Goal: Complete application form: Complete application form

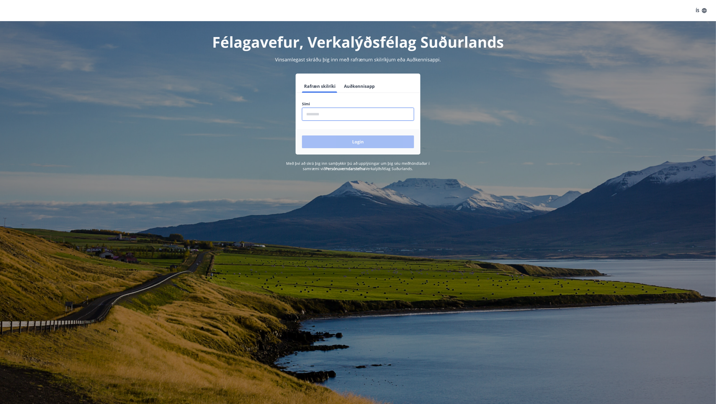
click at [339, 114] on input "phone" at bounding box center [358, 114] width 112 height 13
click at [339, 112] on input "phone" at bounding box center [358, 114] width 112 height 13
type input "********"
click at [302, 135] on button "Login" at bounding box center [358, 141] width 112 height 13
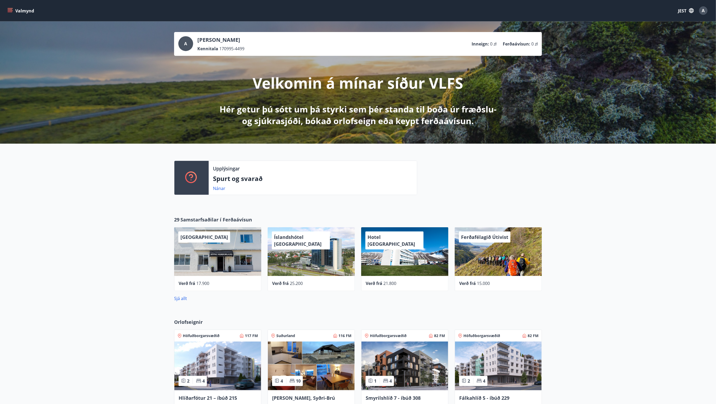
click at [614, 218] on div "29 Samstarfsaðilar í Ferðaávísun Hotel Norðurland Verð frá 17.900 Íslandshótel …" at bounding box center [358, 259] width 716 height 102
click at [19, 14] on button "Valmynd" at bounding box center [21, 11] width 30 height 10
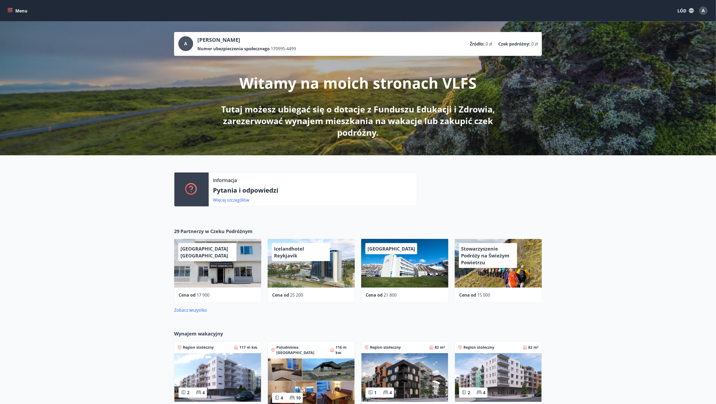
click at [16, 11] on font "Menu" at bounding box center [21, 11] width 12 height 6
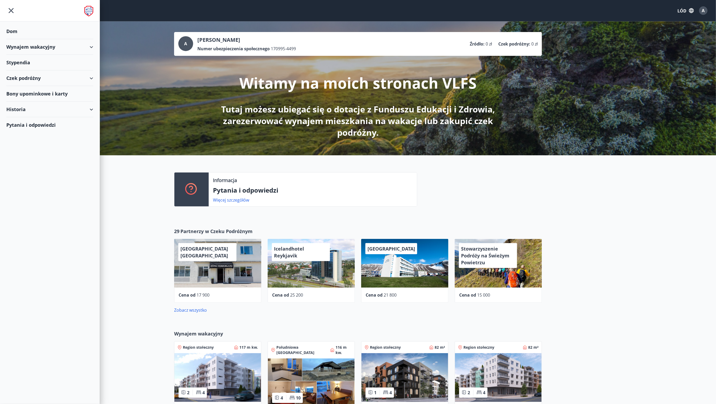
click at [39, 61] on div "Stypendia" at bounding box center [49, 63] width 87 height 16
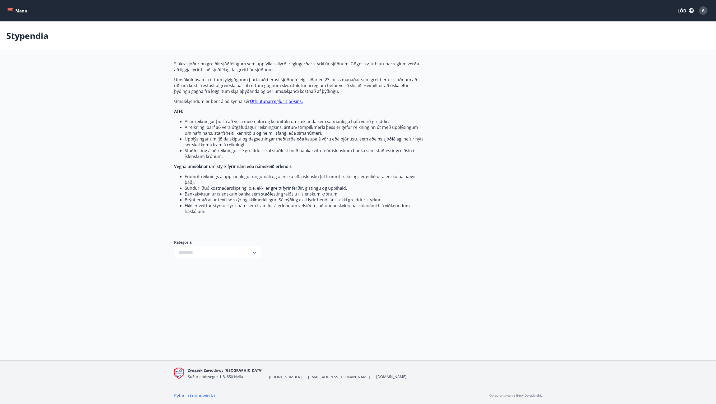
type input "***"
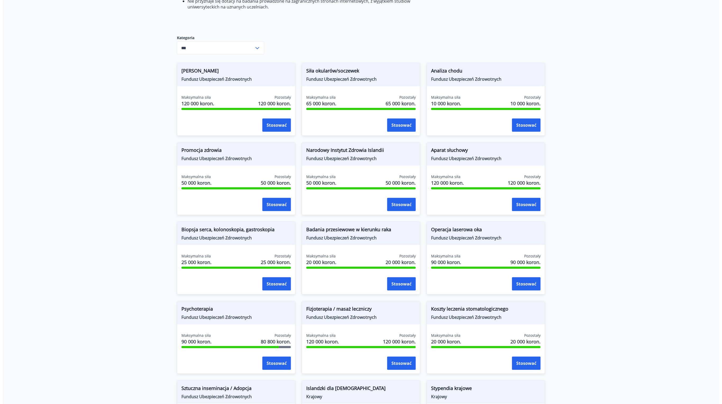
scroll to position [322, 0]
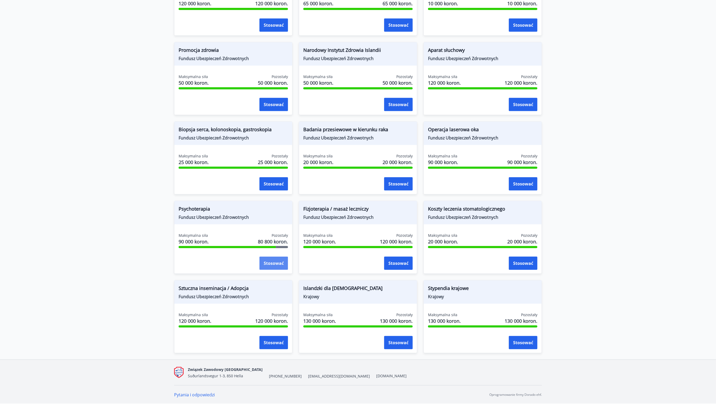
click at [272, 265] on font "Stosować" at bounding box center [274, 263] width 20 height 6
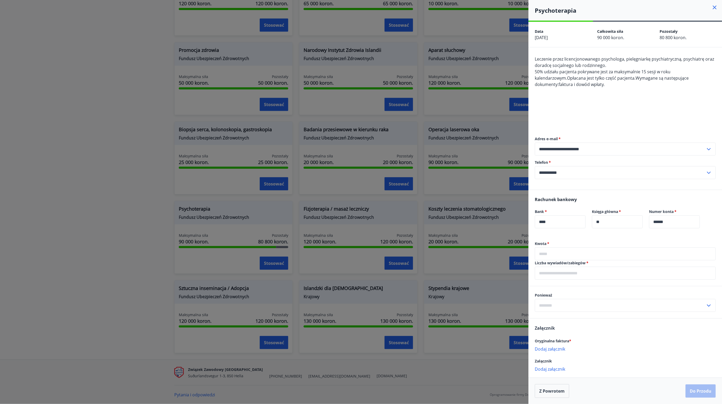
click at [547, 255] on input "text" at bounding box center [625, 253] width 181 height 13
click at [578, 288] on div "Kwota   * ​ Liczba wywiadów/zabiegów   * ​ Ponieważ ​ Załącznik Oryginalna fakt…" at bounding box center [625, 322] width 194 height 163
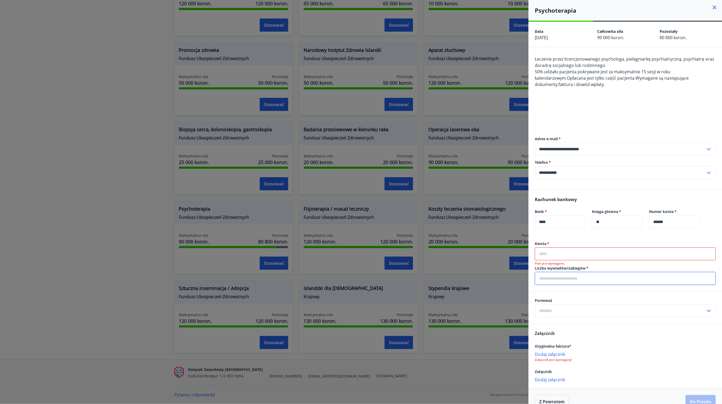
click at [578, 277] on input "text" at bounding box center [625, 278] width 181 height 13
click at [610, 355] on div "Oryginalna faktura * Dodaj załącznik Załącznik jest wymagany!" at bounding box center [625, 352] width 181 height 19
click at [568, 311] on input "text" at bounding box center [620, 315] width 171 height 13
click at [591, 299] on div "Ponieważ Psycholog Pielęgniarka psychiatryczna Psychiatra Praca socjalna Poradn…" at bounding box center [625, 313] width 194 height 32
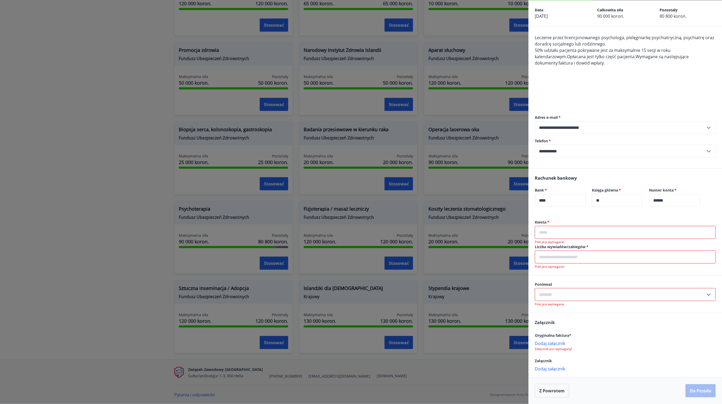
click at [563, 230] on input "text" at bounding box center [625, 232] width 181 height 13
paste input "******"
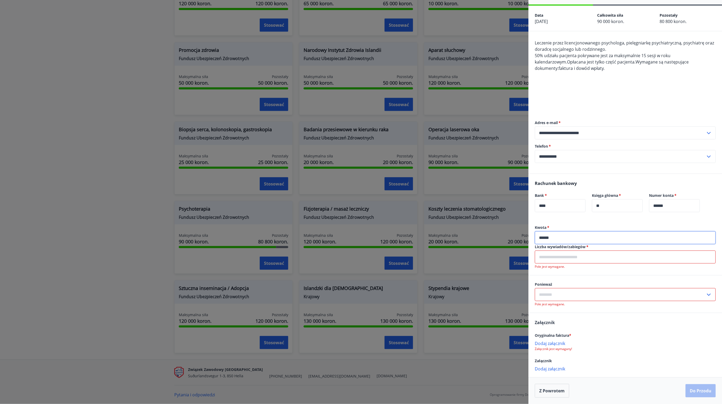
scroll to position [16, 0]
click at [545, 240] on input "******" at bounding box center [625, 237] width 181 height 13
type input "*****"
click at [646, 331] on div "Załącznik Oryginalna faktura * Dodaj załącznik Załącznik jest wymagany! Załączn…" at bounding box center [625, 345] width 194 height 65
click at [552, 258] on input "text" at bounding box center [625, 257] width 181 height 13
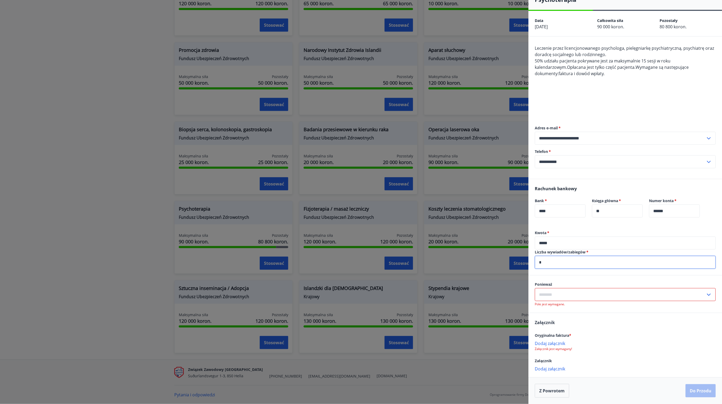
scroll to position [11, 0]
type input "*"
click at [592, 297] on input "text" at bounding box center [620, 294] width 171 height 13
click at [569, 306] on li "Psycholog" at bounding box center [625, 306] width 180 height 10
type input "**********"
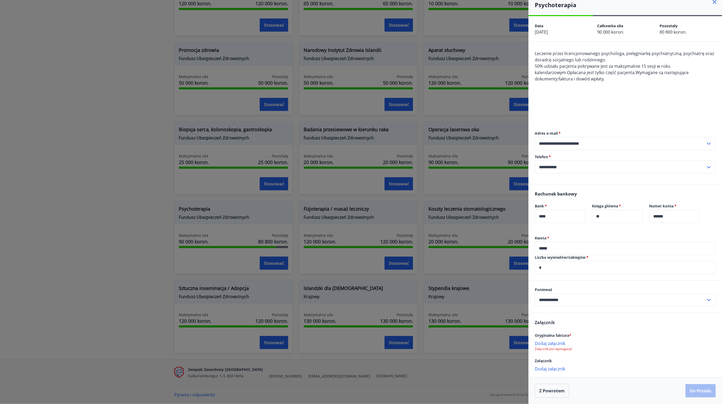
scroll to position [6, 0]
click at [604, 325] on div "Załącznik Oryginalna faktura * Dodaj załącznik Załącznik jest wymagany! Załączn…" at bounding box center [625, 345] width 194 height 65
click at [554, 343] on font "Dodaj załącznik" at bounding box center [550, 343] width 30 height 6
click at [707, 348] on icon at bounding box center [709, 345] width 5 height 6
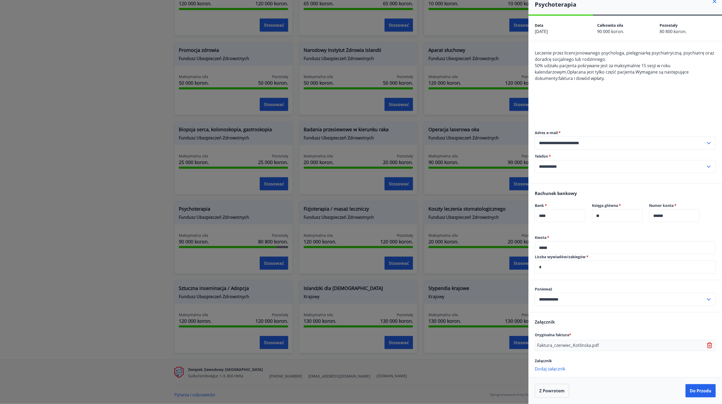
scroll to position [6, 0]
click at [554, 346] on font "Dodaj załącznik" at bounding box center [550, 343] width 30 height 6
click at [564, 369] on font "Dodaj załącznik" at bounding box center [550, 369] width 30 height 6
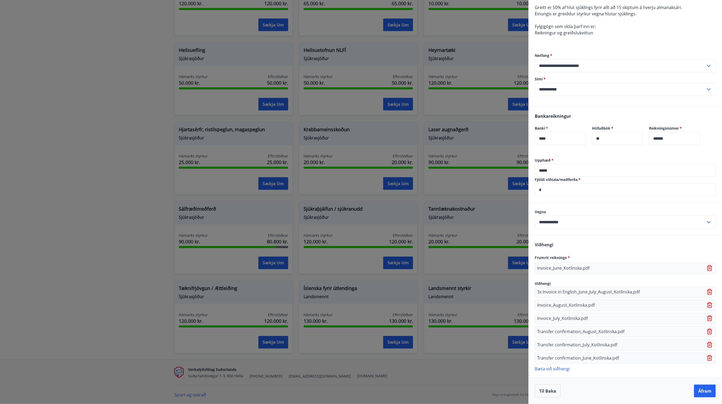
scroll to position [83, 0]
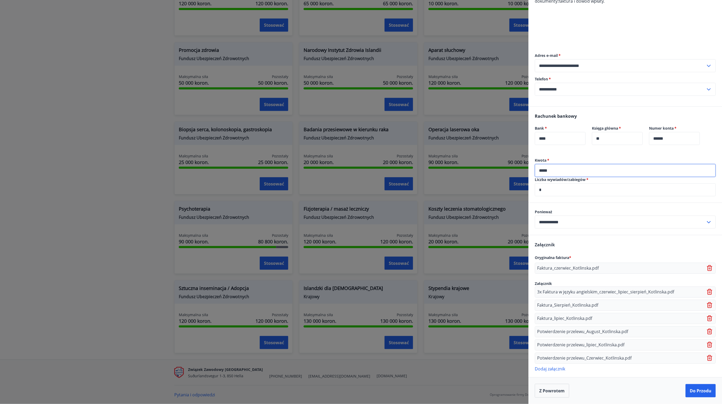
drag, startPoint x: 555, startPoint y: 171, endPoint x: 510, endPoint y: 172, distance: 45.5
click at [527, 171] on div "**********" at bounding box center [361, 202] width 722 height 404
click at [569, 171] on input "**" at bounding box center [625, 170] width 181 height 13
type input "*****"
drag, startPoint x: 544, startPoint y: 171, endPoint x: 553, endPoint y: 170, distance: 9.1
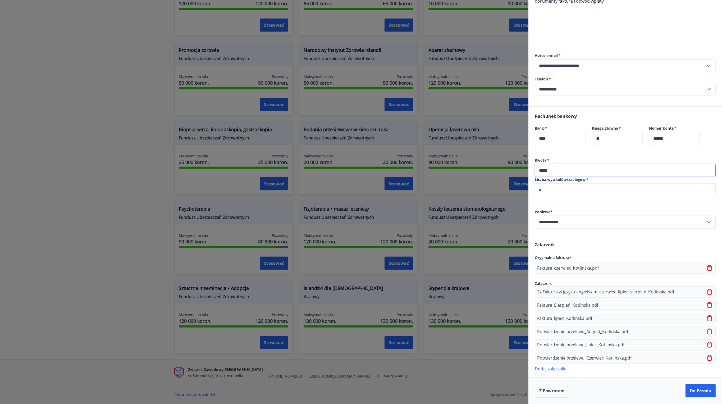
click at [553, 170] on input "*****" at bounding box center [625, 170] width 181 height 13
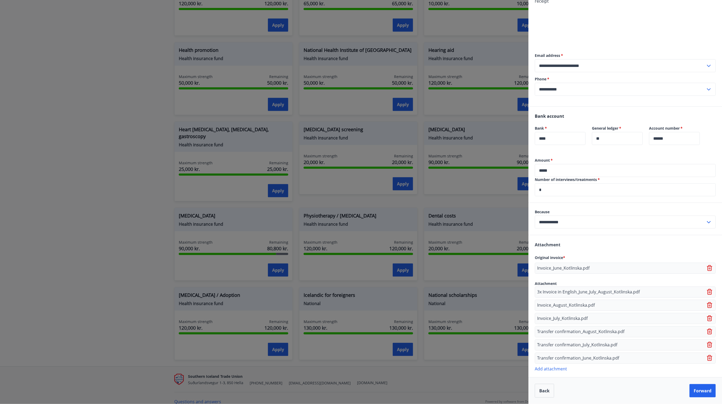
click at [579, 158] on label "Amount   *" at bounding box center [625, 160] width 181 height 5
click at [595, 114] on div "Bank account Bank   * **** ​ General ledger   * ** ​ Account number   * ****** ​" at bounding box center [625, 132] width 194 height 51
click at [693, 389] on font "Forward" at bounding box center [702, 391] width 18 height 6
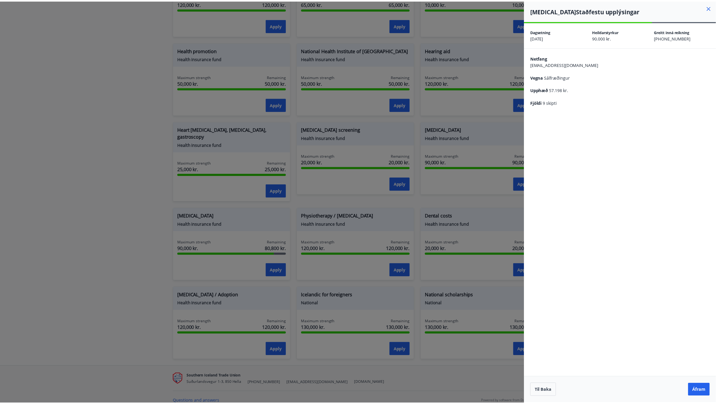
scroll to position [0, 0]
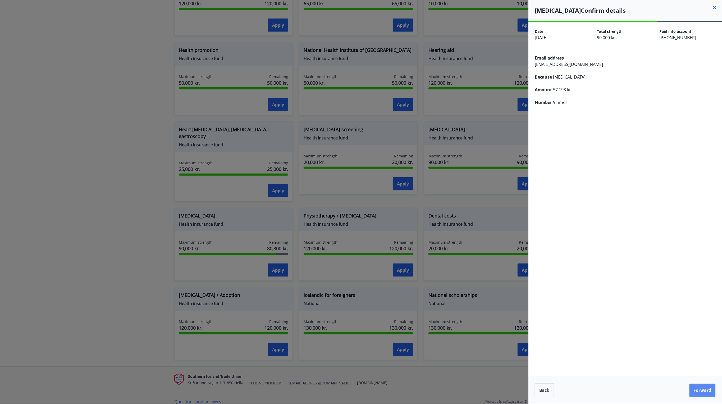
click at [710, 389] on font "Forward" at bounding box center [702, 390] width 18 height 6
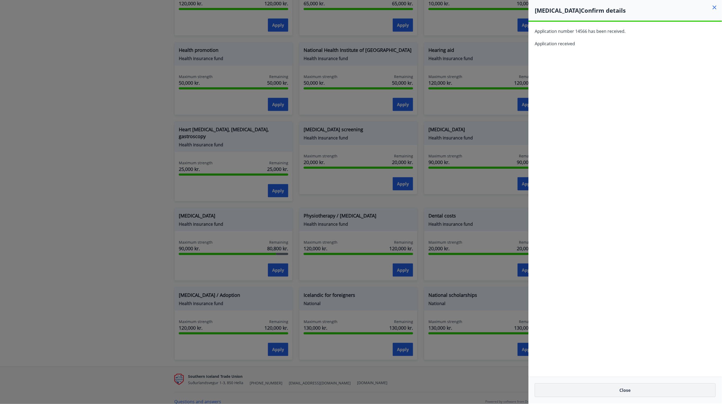
click at [628, 386] on button "Close" at bounding box center [625, 390] width 181 height 14
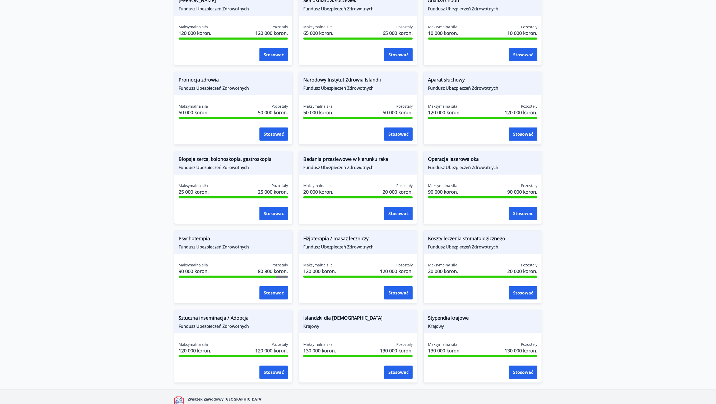
scroll to position [216, 0]
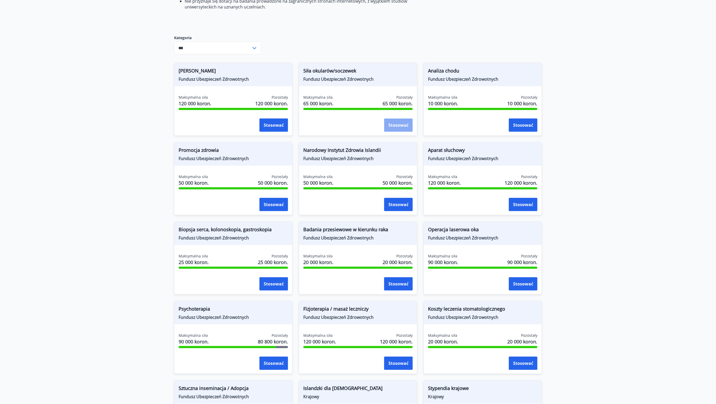
click at [398, 128] on font "Stosować" at bounding box center [399, 125] width 20 height 6
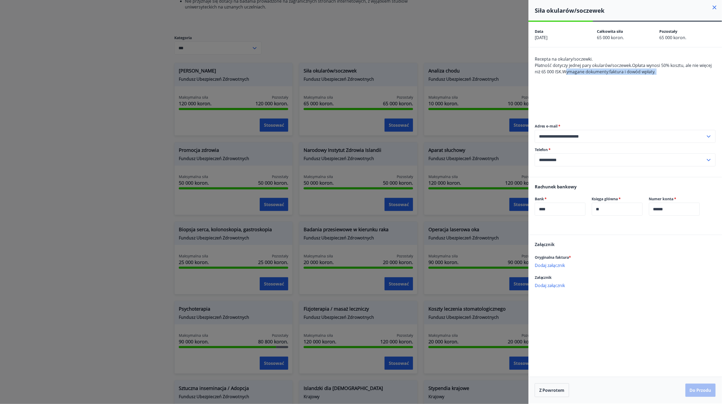
drag, startPoint x: 567, startPoint y: 70, endPoint x: 680, endPoint y: 79, distance: 113.3
click at [680, 79] on div "Recepta na okulary/soczewki. Płatność dotyczy jednej pary okularów/soczewek. Op…" at bounding box center [625, 84] width 181 height 57
click at [578, 67] on font "Płatność dotyczy jednej pary okularów/soczewek." at bounding box center [584, 65] width 98 height 6
click at [716, 8] on icon at bounding box center [714, 7] width 6 height 6
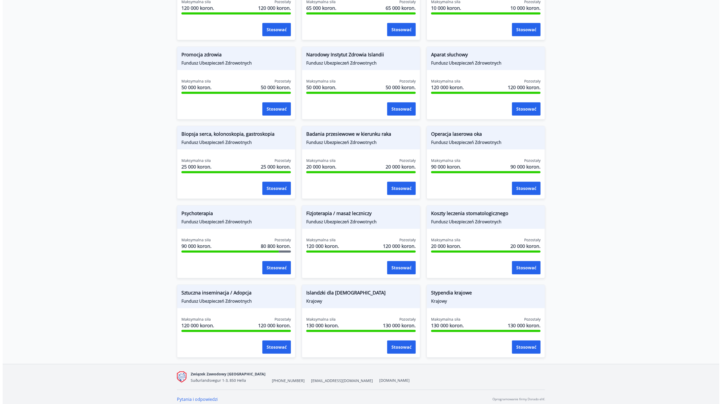
scroll to position [322, 0]
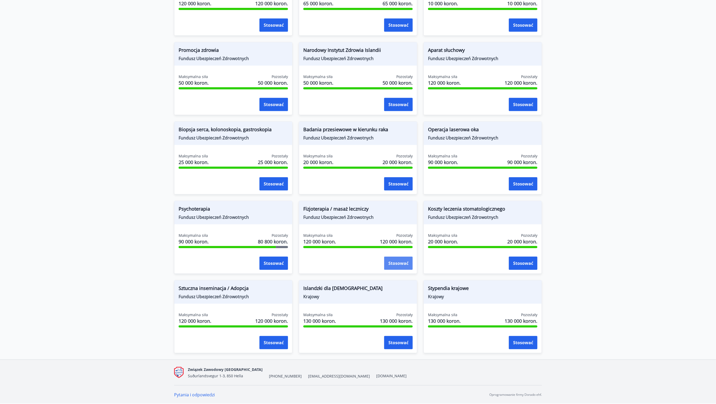
click at [396, 264] on font "Stosować" at bounding box center [399, 263] width 20 height 6
